Goal: Information Seeking & Learning: Learn about a topic

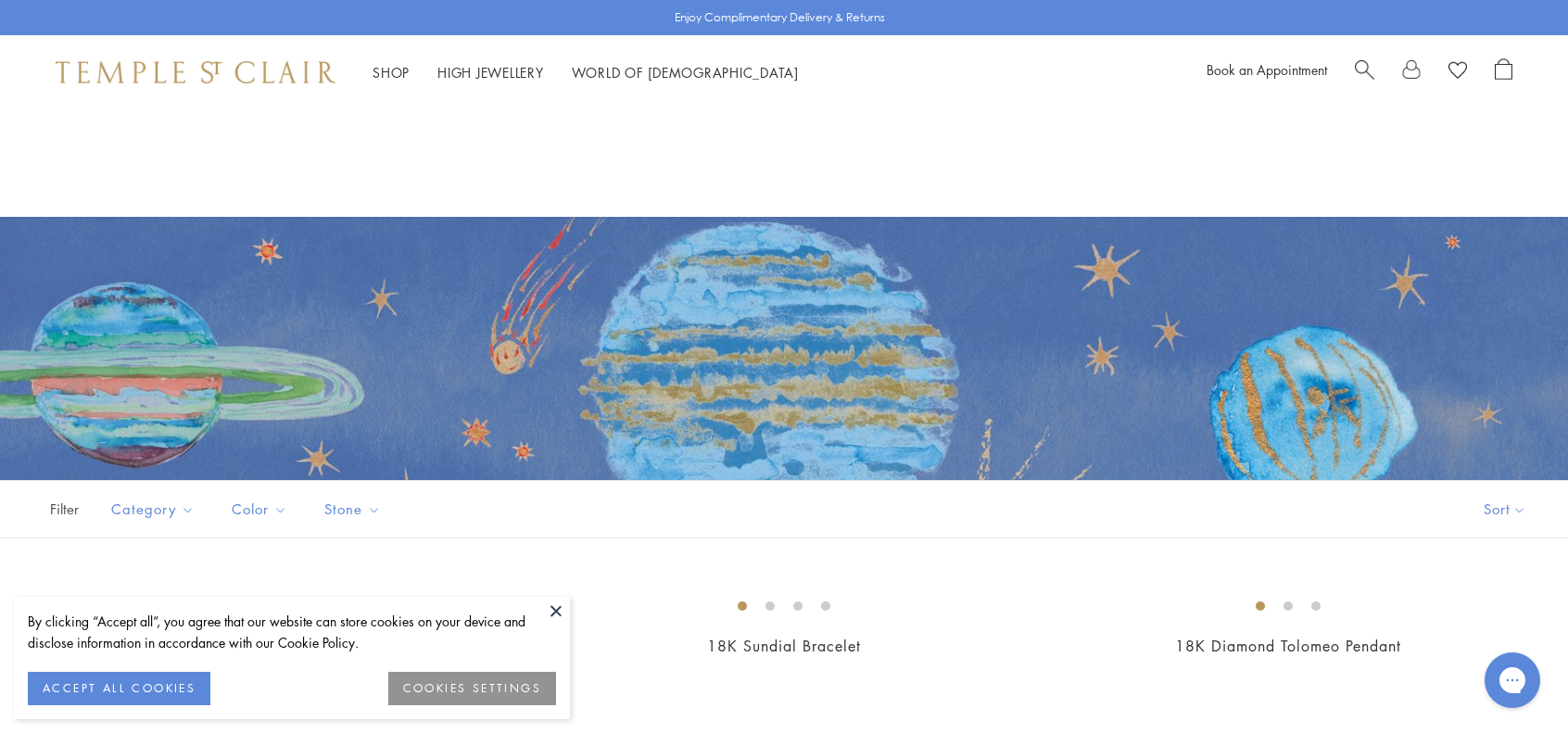
scroll to position [278, 0]
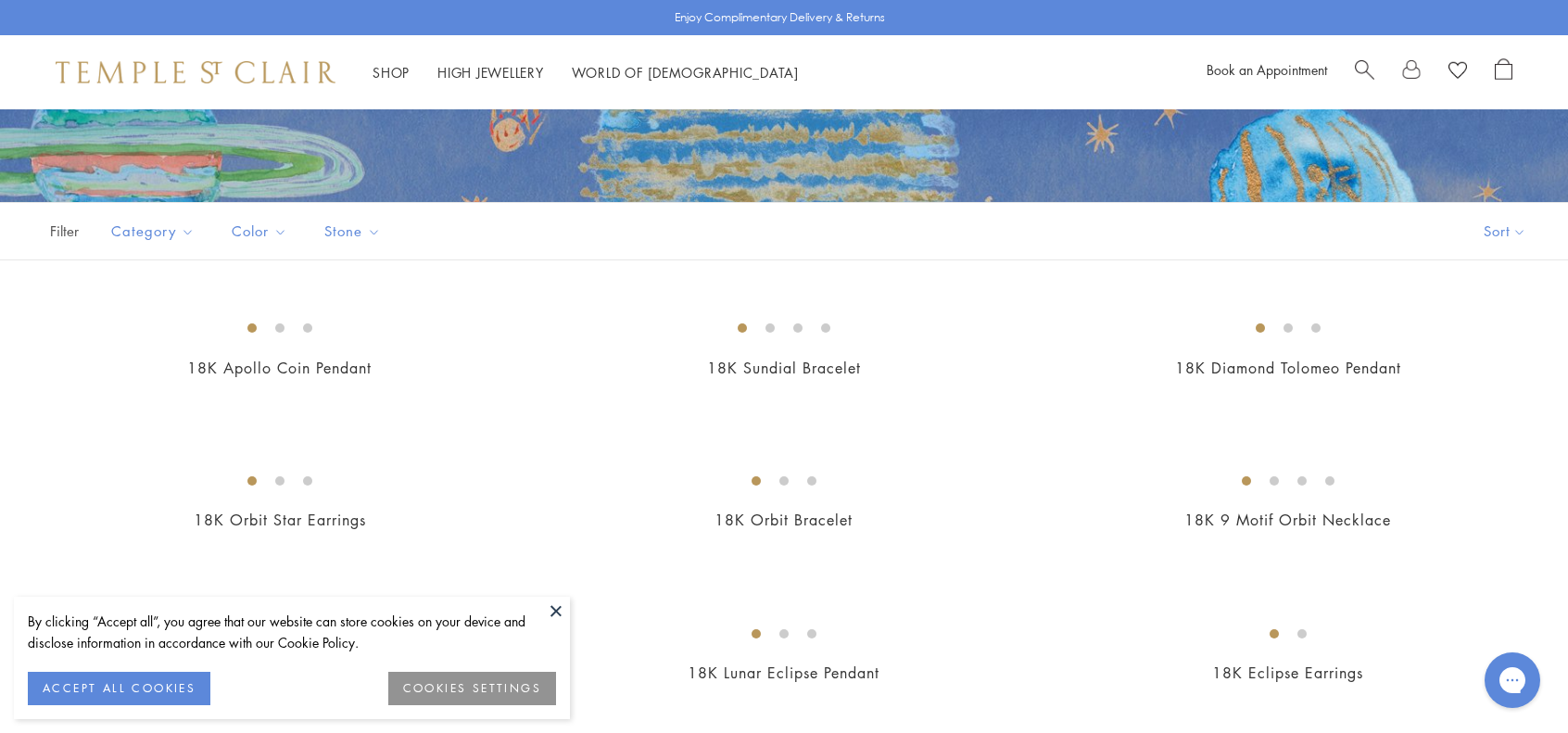
click at [68, 673] on button "ACCEPT ALL COOKIES" at bounding box center [118, 688] width 182 height 33
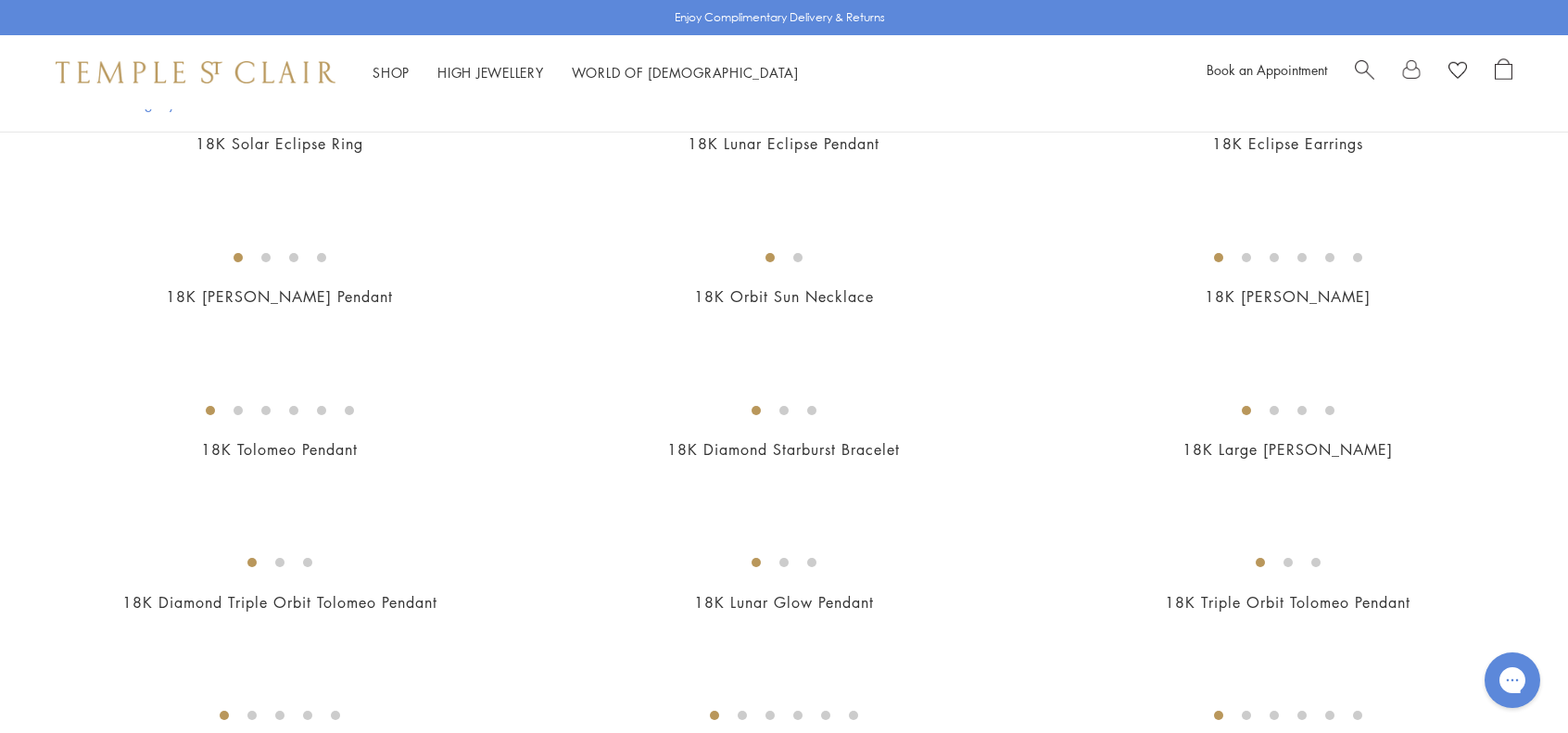
scroll to position [464, 0]
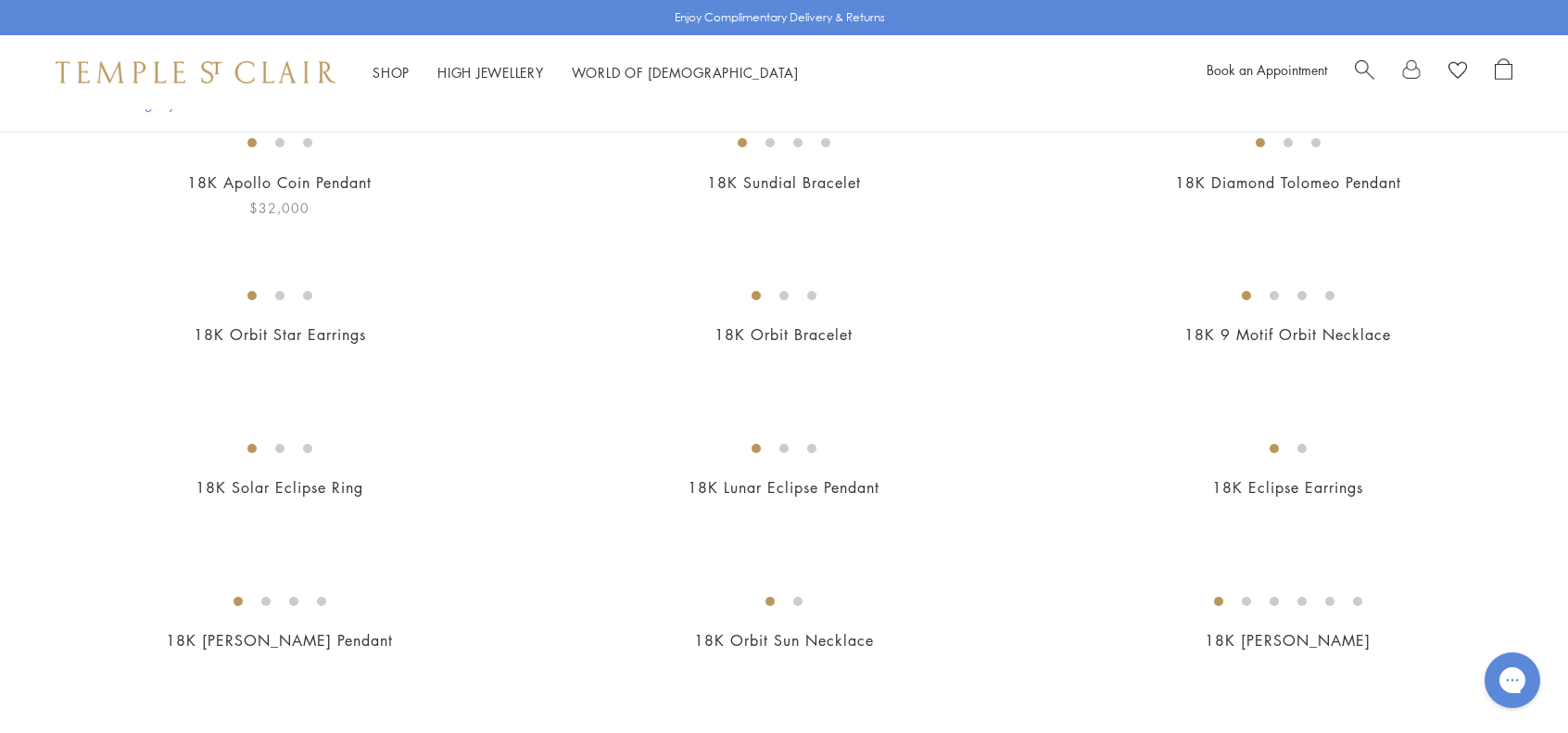
click at [0, 0] on img at bounding box center [0, 0] width 0 height 0
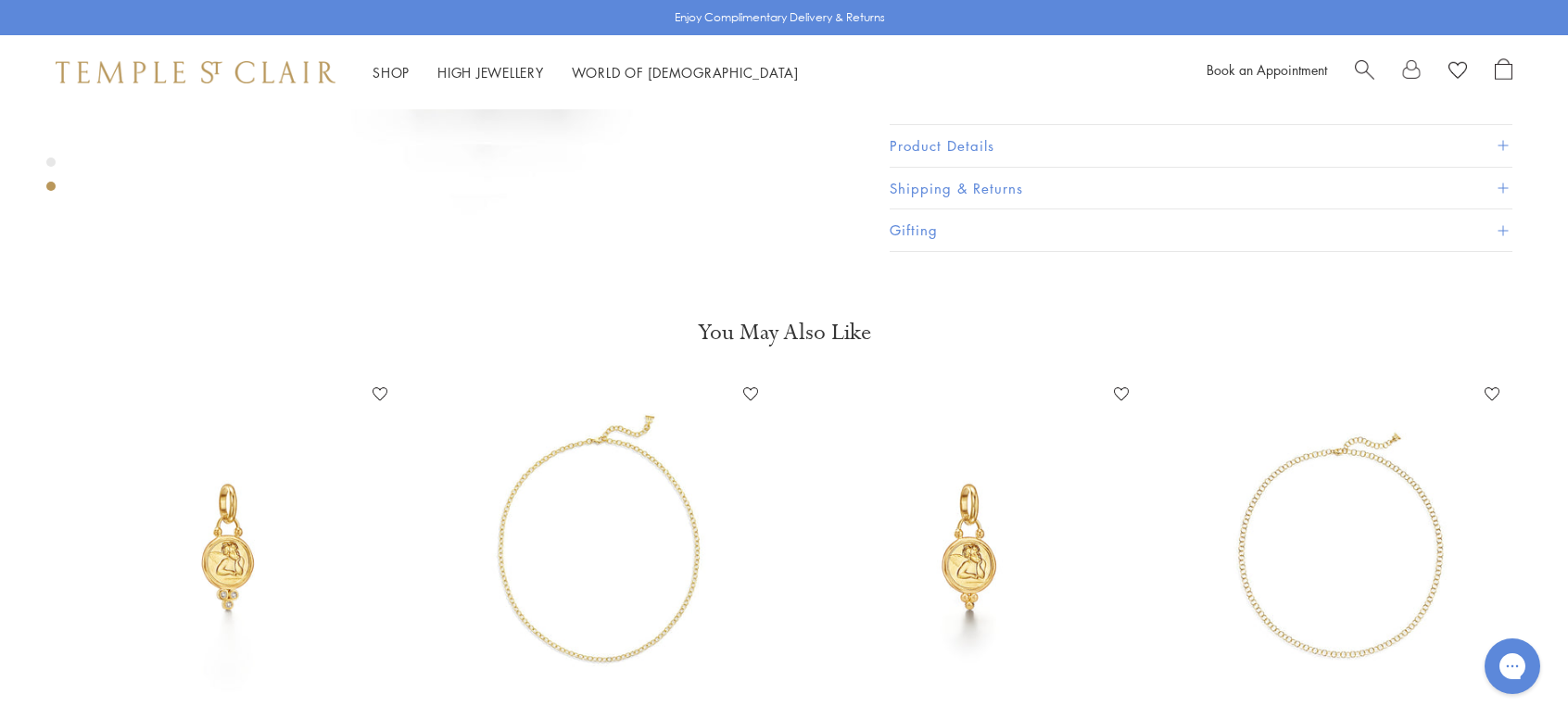
scroll to position [927, 0]
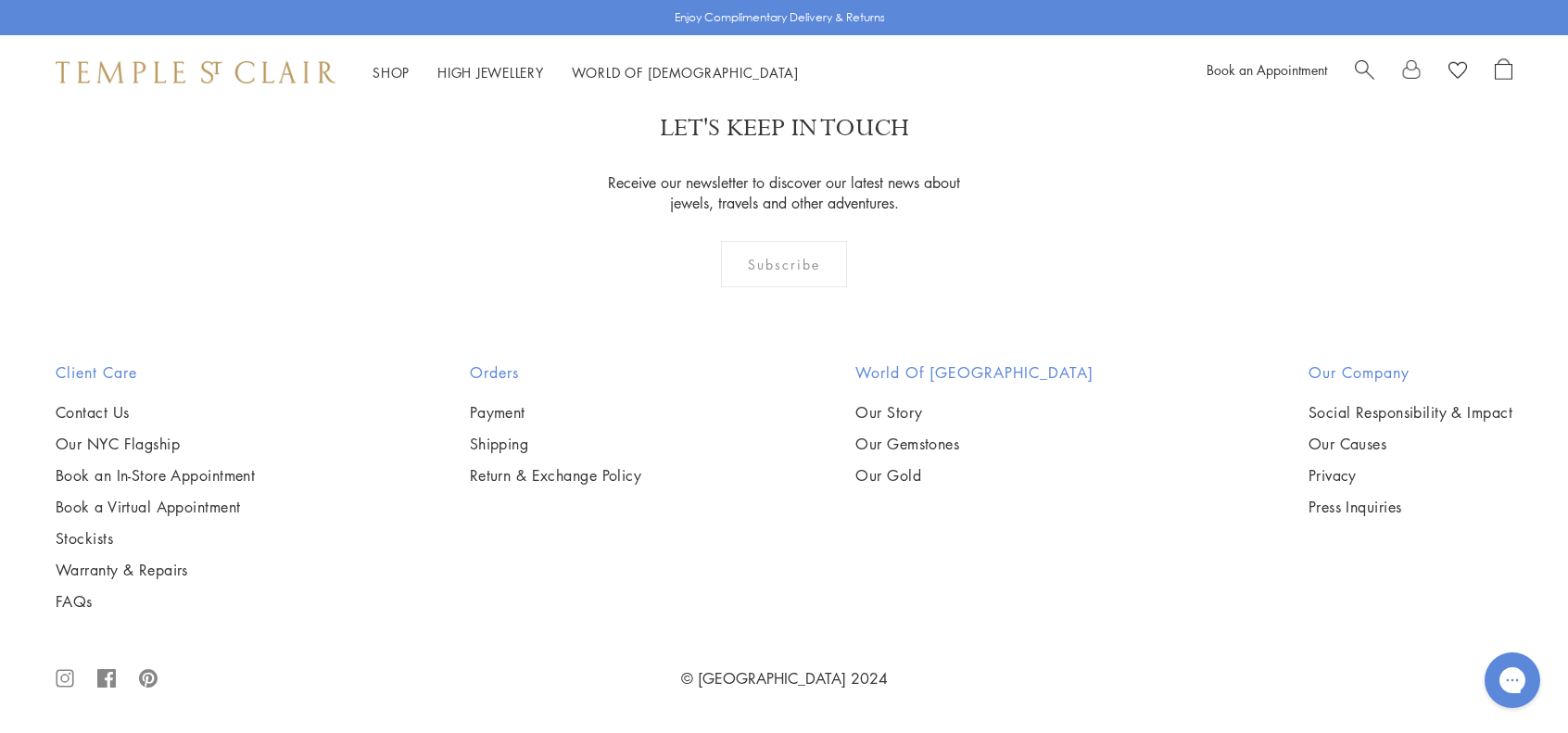
scroll to position [10381, 0]
